Goal: Obtain resource: Download file/media

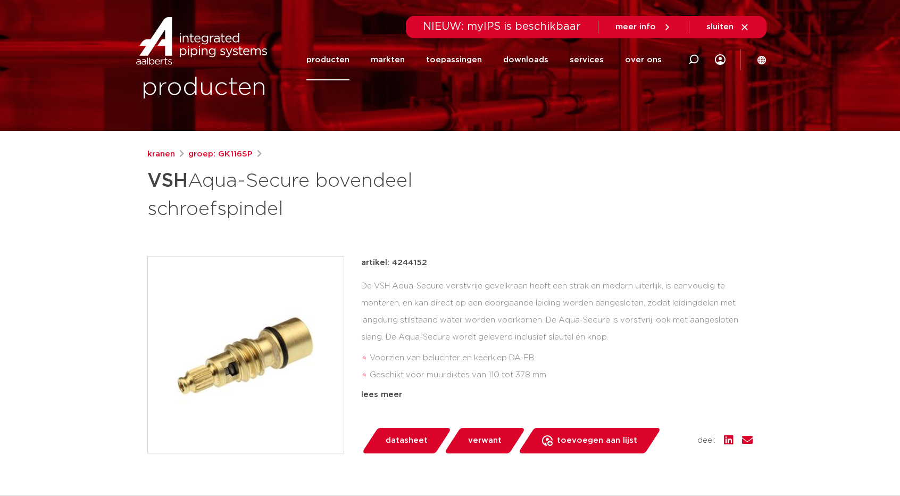
scroll to position [123, 0]
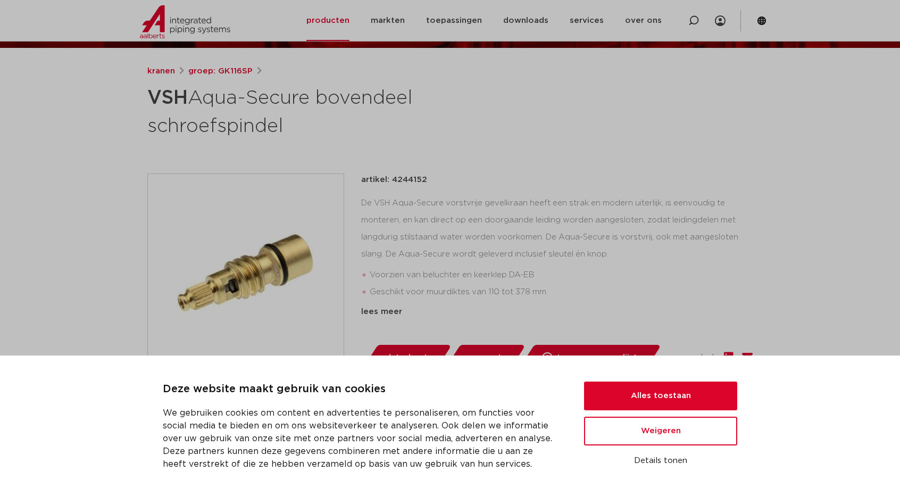
click at [287, 101] on h1 "VSH Aqua-Secure bovendeel schroefspindel" at bounding box center [347, 110] width 400 height 57
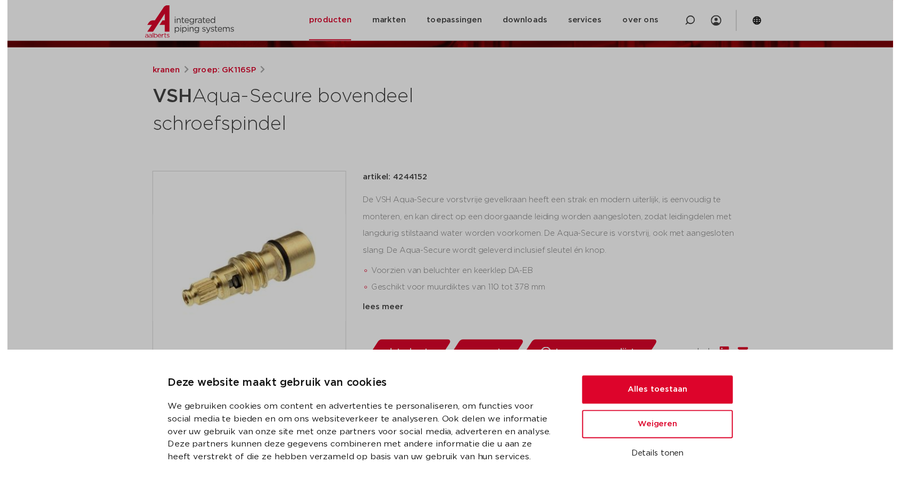
scroll to position [0, 0]
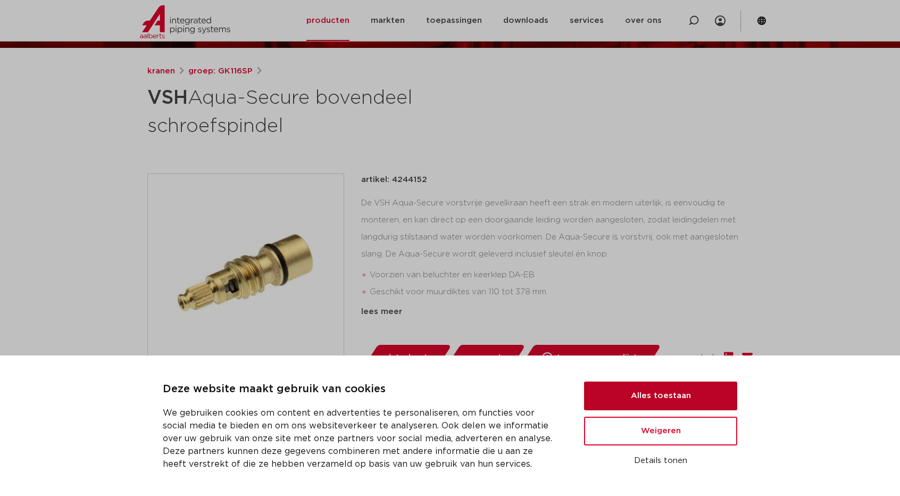
click at [630, 395] on button "Alles toestaan" at bounding box center [660, 395] width 153 height 29
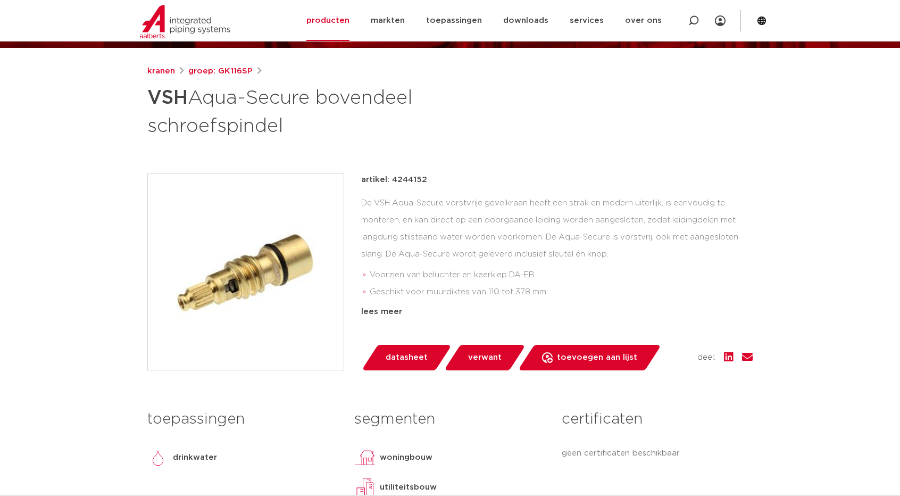
click at [411, 348] on link "datasheet" at bounding box center [406, 358] width 90 height 26
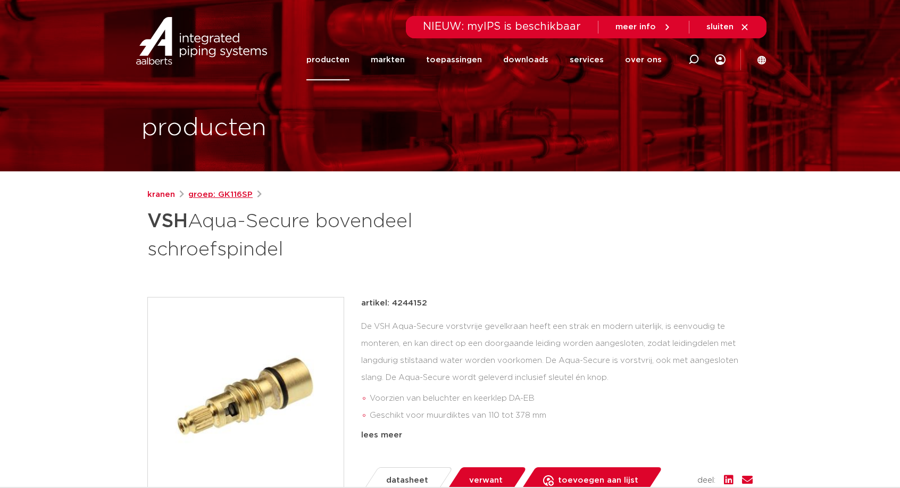
click at [210, 192] on link "groep: GK116SP" at bounding box center [220, 194] width 64 height 13
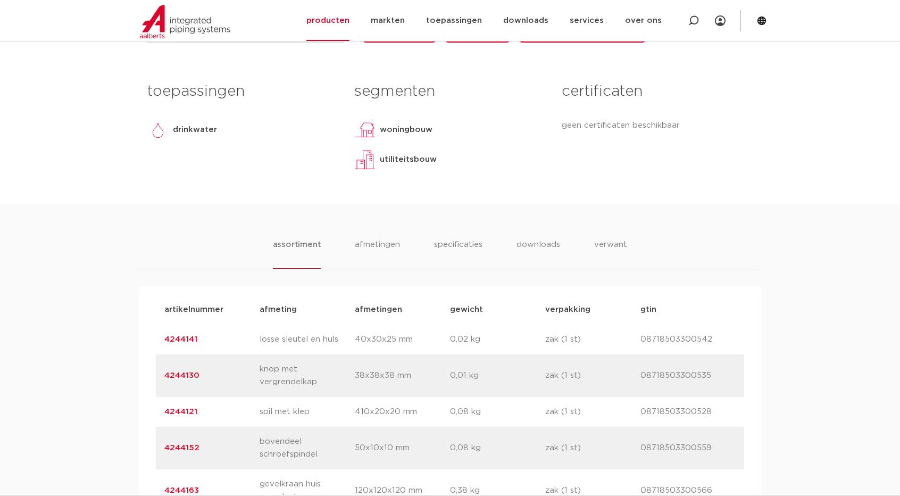
scroll to position [451, 0]
click at [525, 244] on li "downloads" at bounding box center [539, 254] width 44 height 30
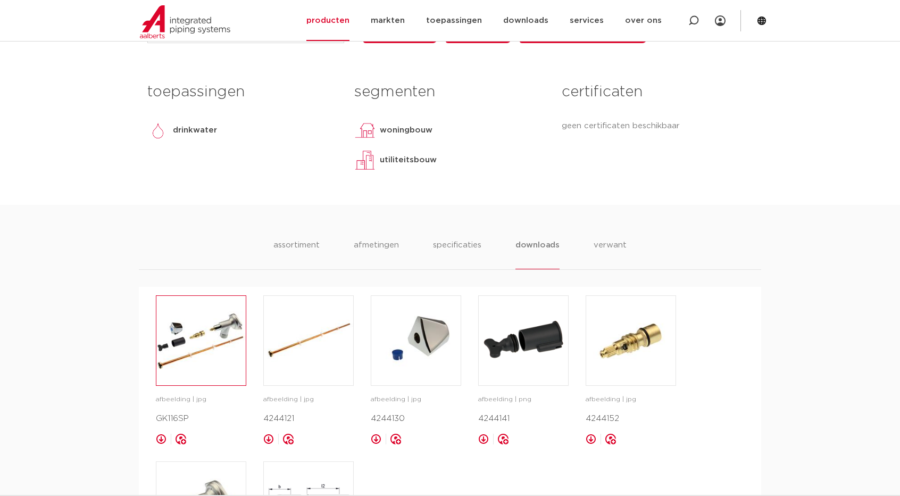
click at [222, 341] on img at bounding box center [200, 340] width 89 height 89
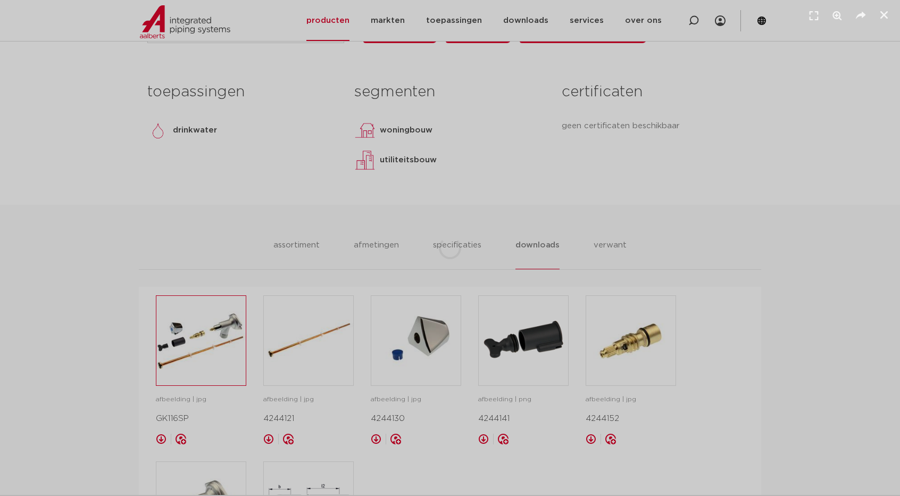
click at [222, 341] on div "1 / 1" at bounding box center [450, 247] width 826 height 421
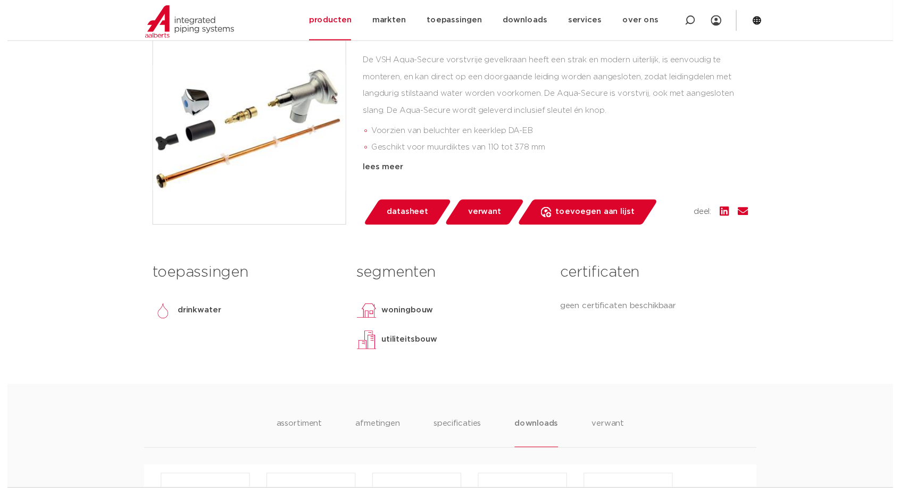
scroll to position [265, 0]
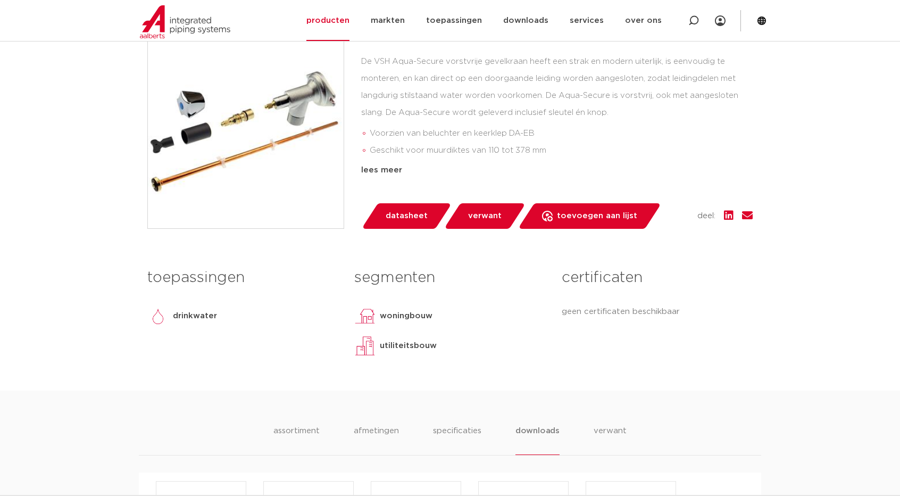
click at [408, 236] on div "kranen VSH Aqua-Secure vorstvrije gevelkraan onderdelen groep: GK116SP Voorzien…" at bounding box center [450, 156] width 622 height 467
click at [409, 223] on span "datasheet" at bounding box center [407, 215] width 42 height 17
